Goal: Go to known website: Access a specific website the user already knows

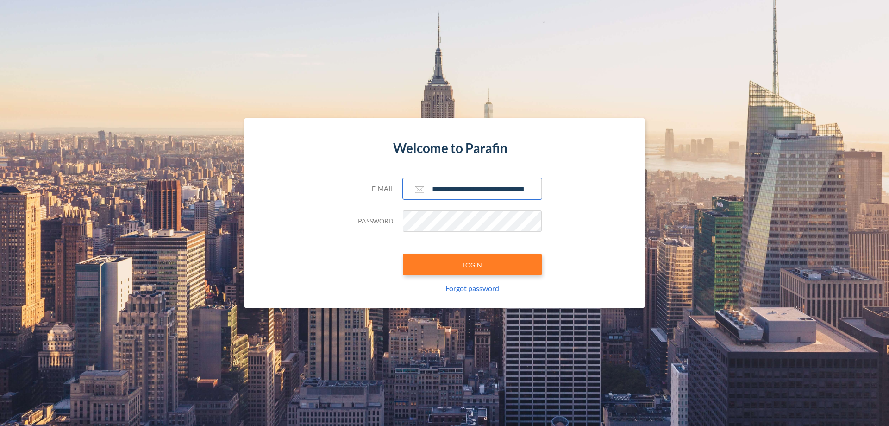
type input "**********"
click at [472, 264] on button "LOGIN" at bounding box center [472, 264] width 139 height 21
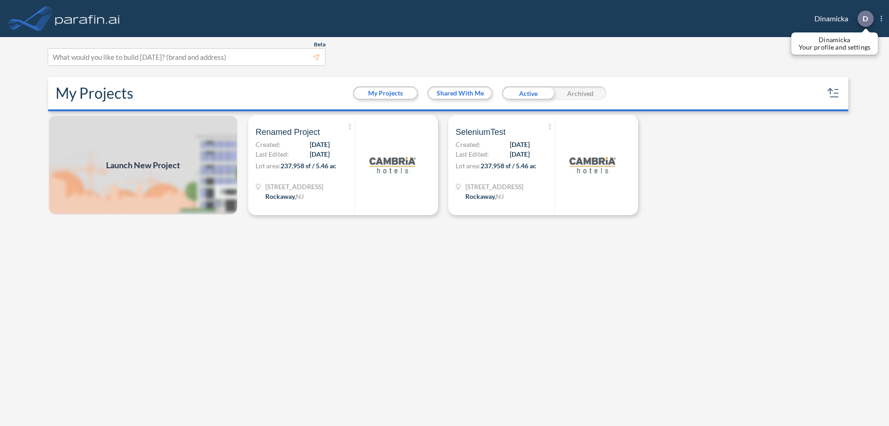
click at [865, 19] on p "D" at bounding box center [866, 18] width 6 height 8
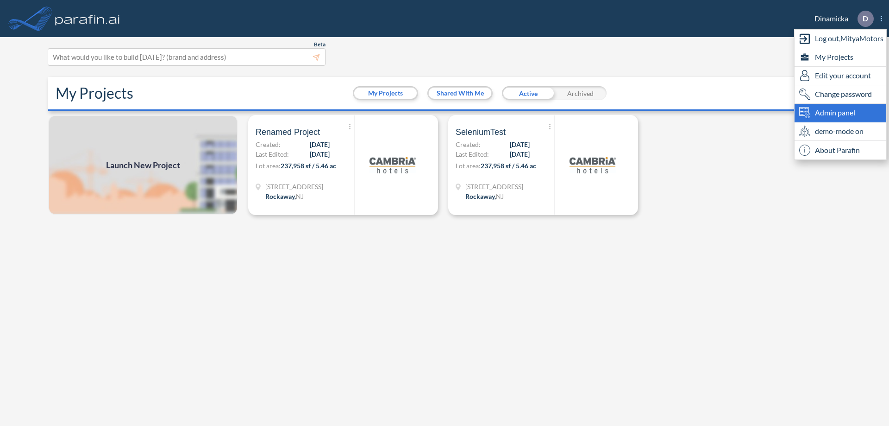
click at [841, 113] on span "Admin panel" at bounding box center [835, 112] width 40 height 11
